Goal: Task Accomplishment & Management: Manage account settings

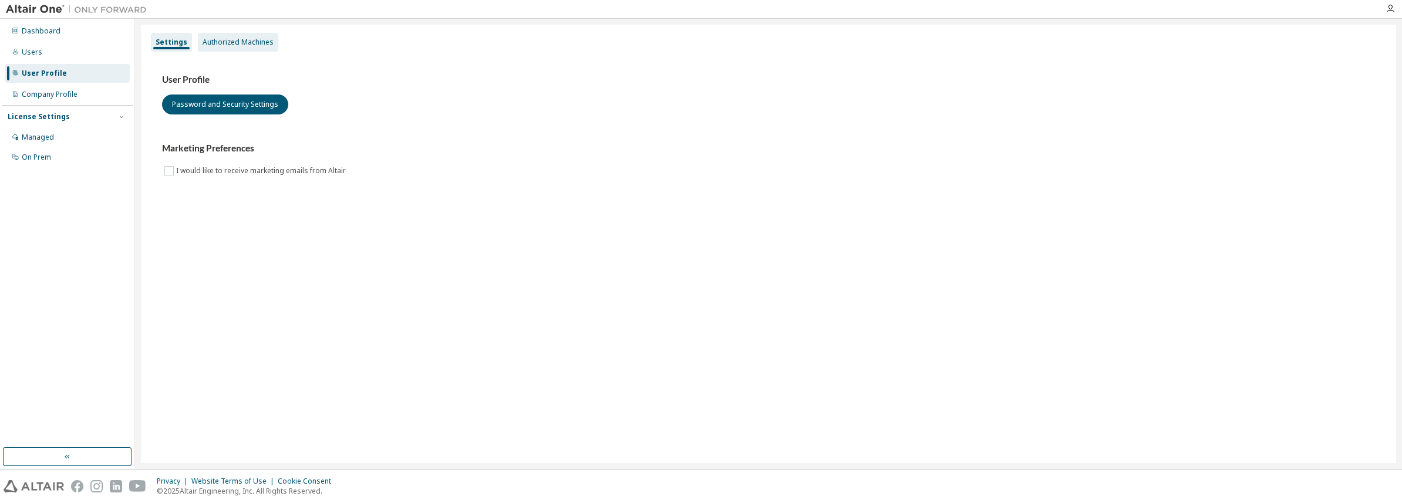
click at [223, 42] on div "Authorized Machines" at bounding box center [238, 42] width 71 height 9
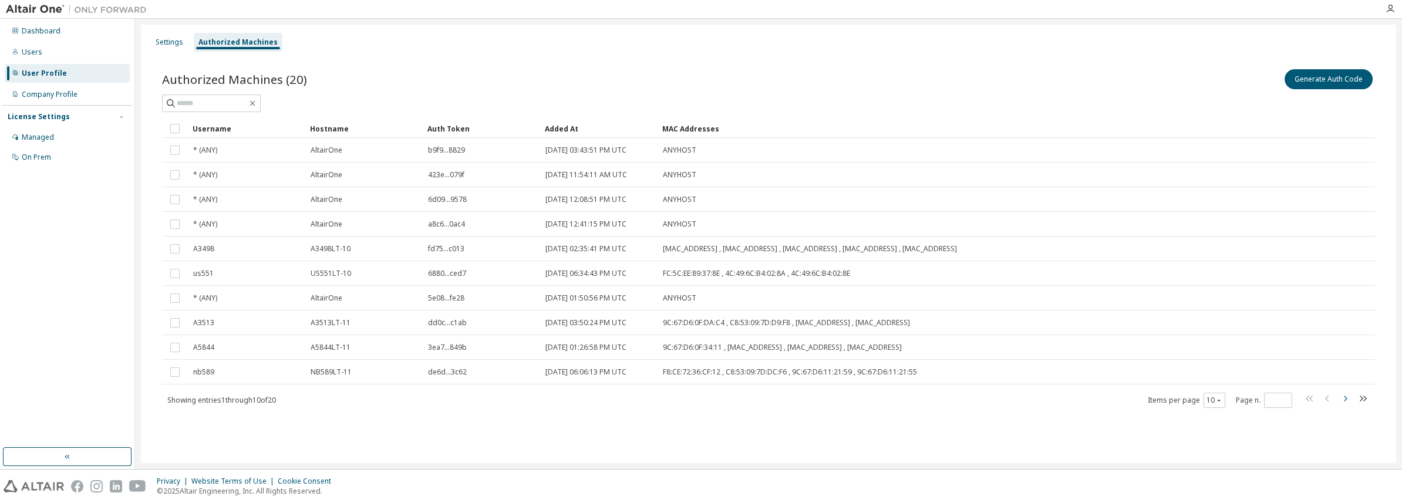
click at [1350, 402] on icon "button" at bounding box center [1345, 399] width 14 height 14
type input "*"
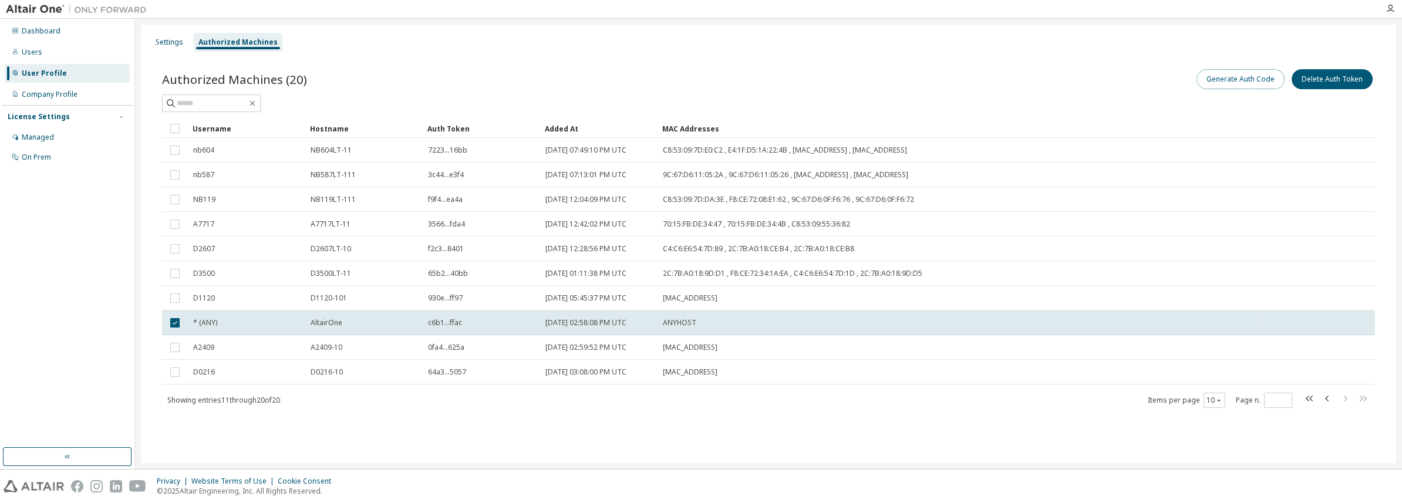
click at [1220, 76] on button "Generate Auth Code" at bounding box center [1241, 79] width 88 height 20
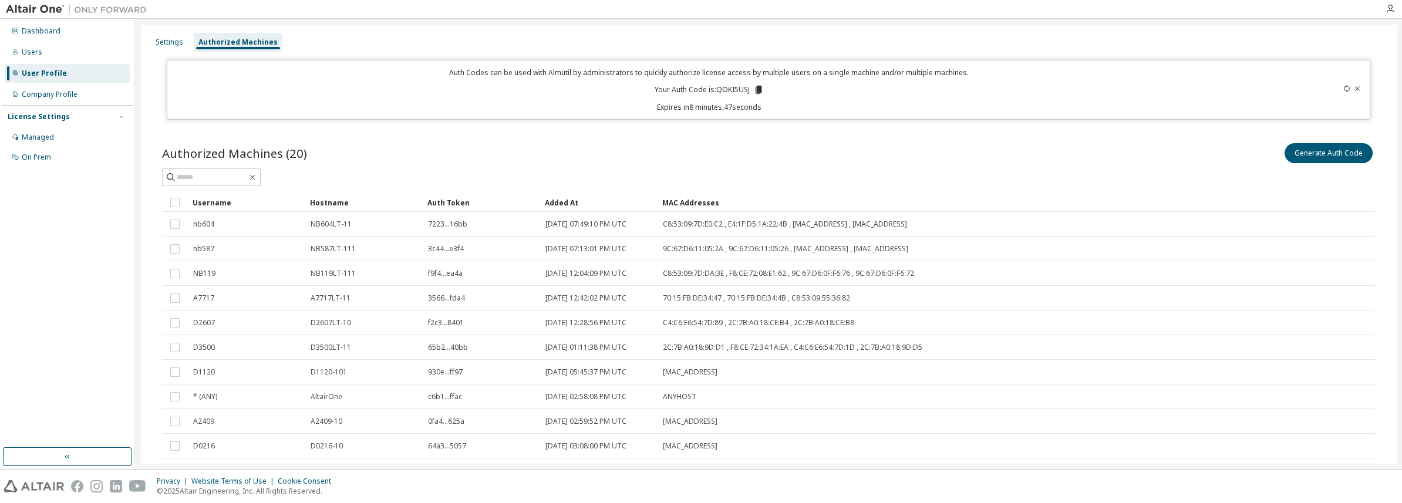
click at [1354, 90] on icon at bounding box center [1357, 88] width 7 height 7
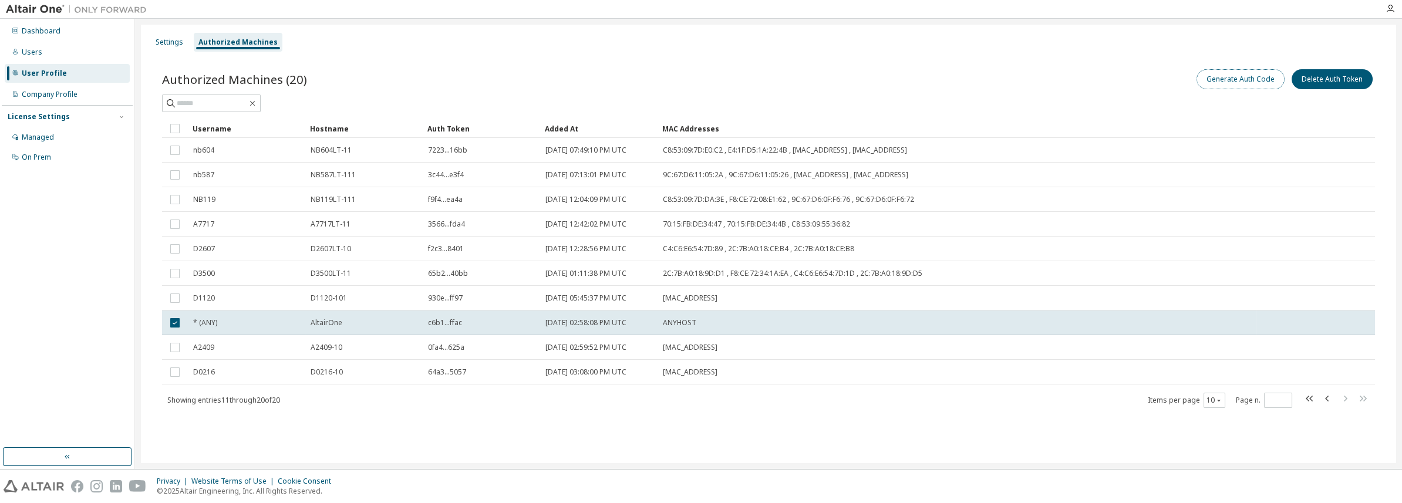
click at [1234, 76] on button "Generate Auth Code" at bounding box center [1241, 79] width 88 height 20
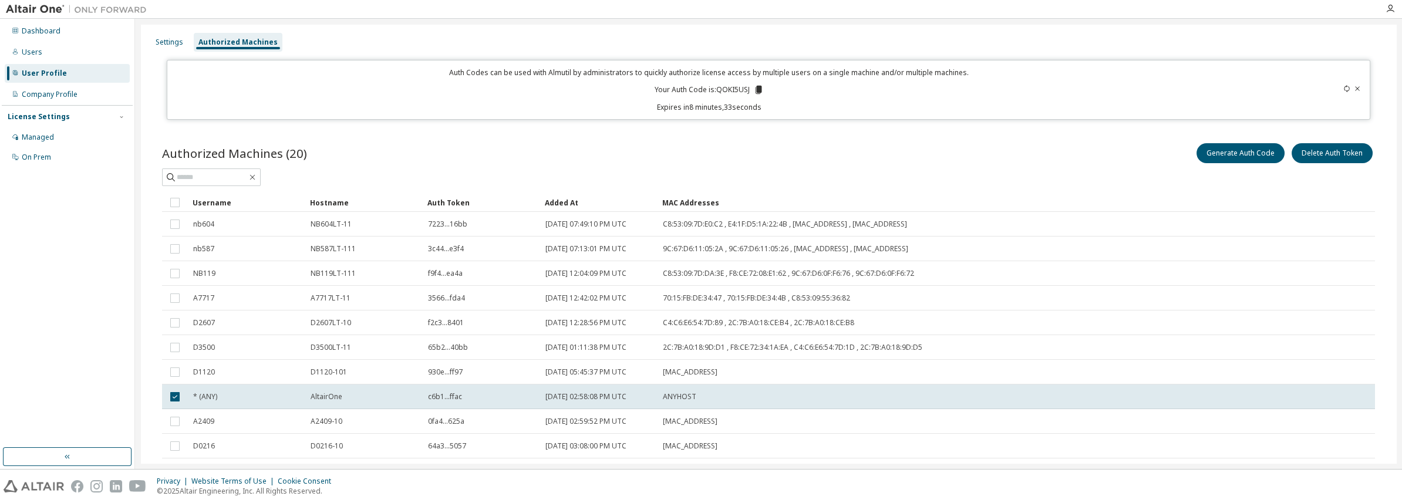
click at [1355, 87] on icon at bounding box center [1357, 88] width 7 height 7
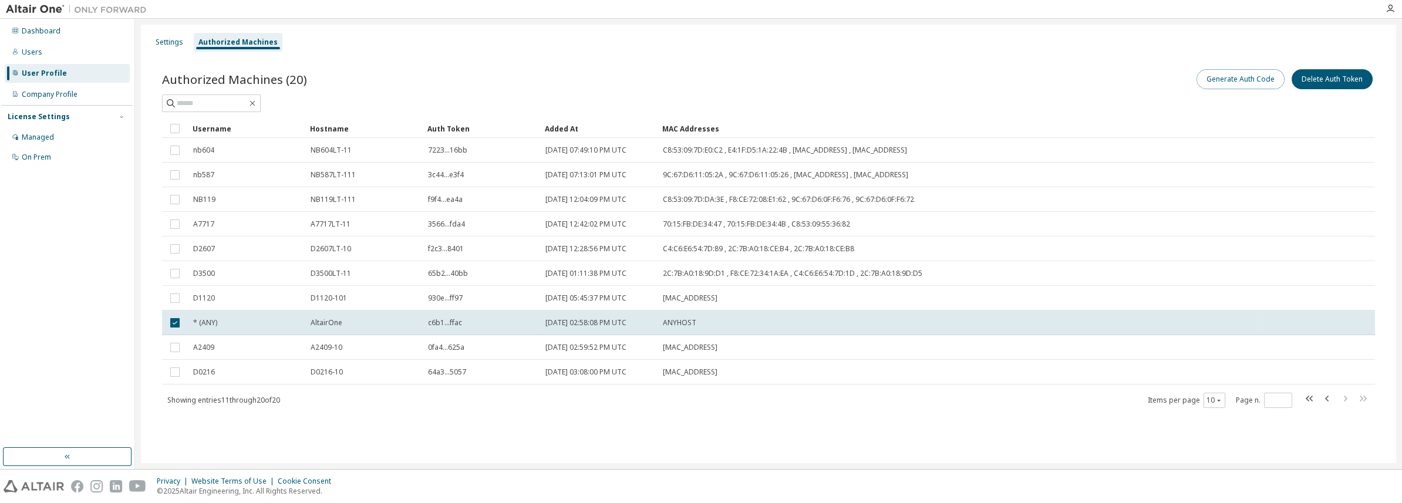
click at [1254, 82] on button "Generate Auth Code" at bounding box center [1241, 79] width 88 height 20
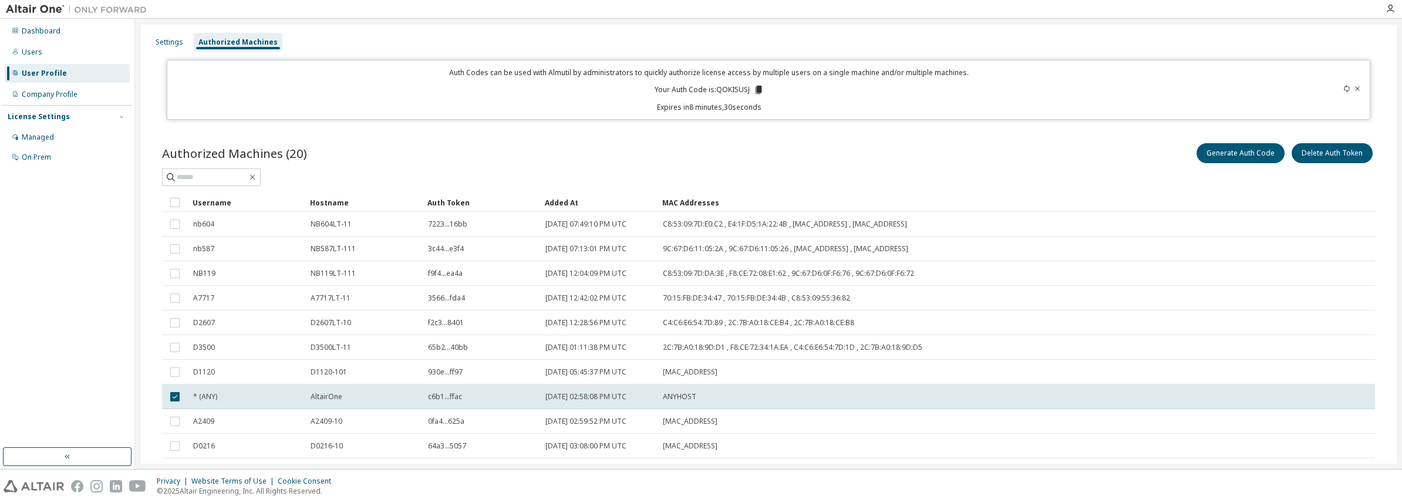
click at [1343, 87] on icon at bounding box center [1346, 88] width 7 height 7
click at [1343, 90] on icon at bounding box center [1346, 88] width 7 height 7
